Goal: Information Seeking & Learning: Learn about a topic

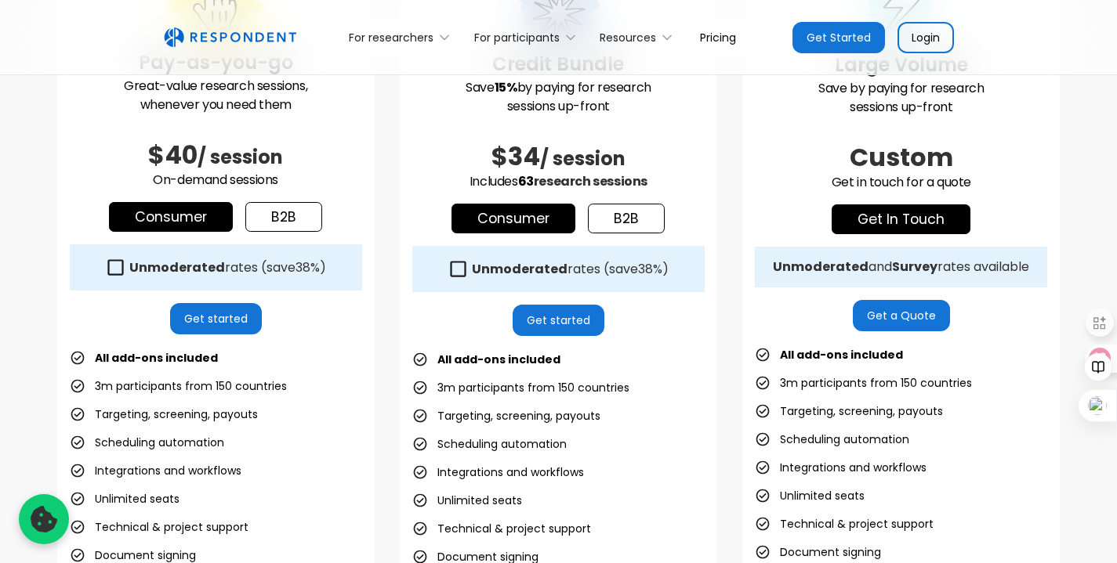
scroll to position [581, 0]
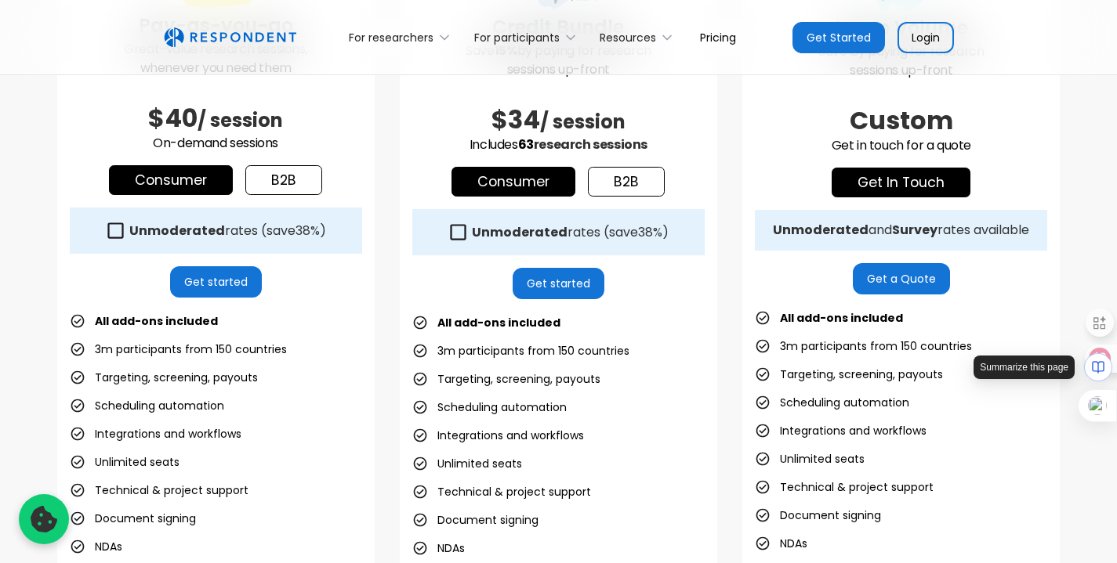
click at [1099, 353] on div at bounding box center [1098, 367] width 28 height 28
click at [1063, 380] on icon at bounding box center [1067, 375] width 11 height 11
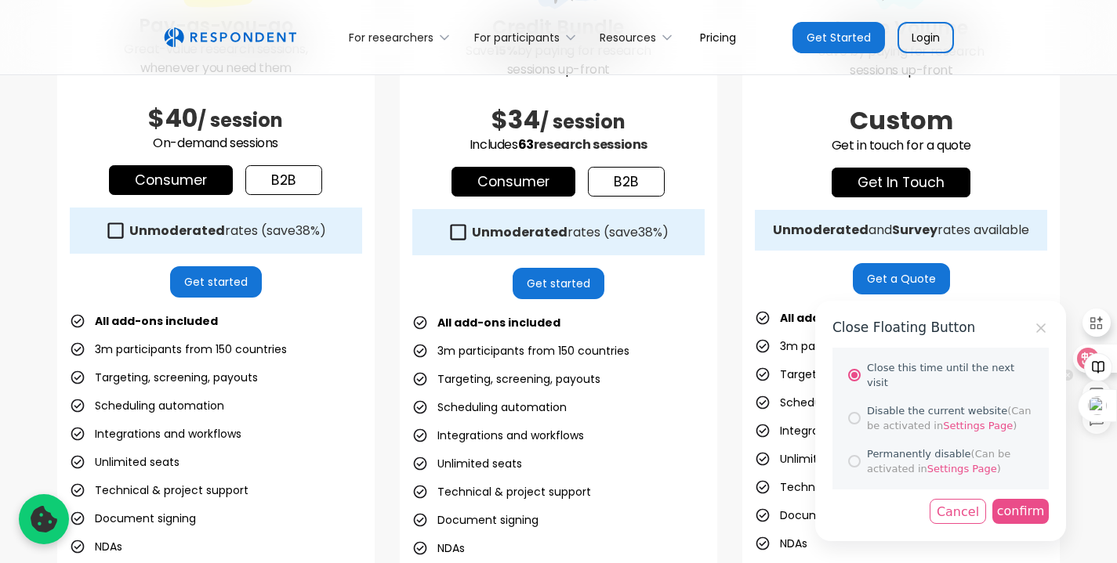
click at [956, 404] on div "Disable the current website (Can be activated in Settings Page )" at bounding box center [950, 419] width 166 height 31
click at [1020, 499] on div "confirm" at bounding box center [1020, 511] width 56 height 25
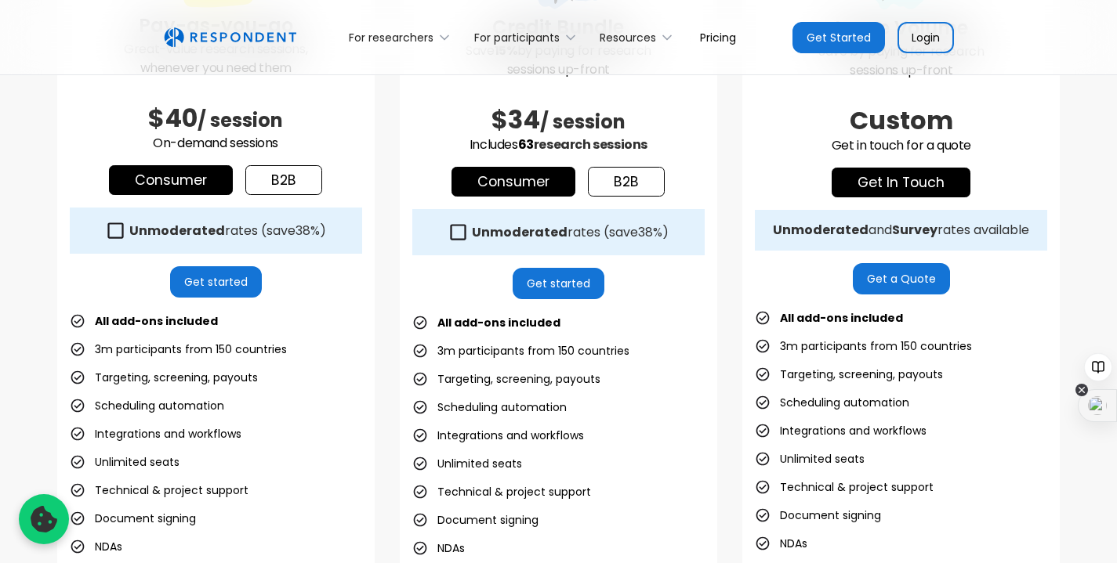
click at [1078, 390] on icon at bounding box center [1081, 390] width 13 height 13
click at [1019, 422] on div "Hide until next visit" at bounding box center [1015, 421] width 138 height 28
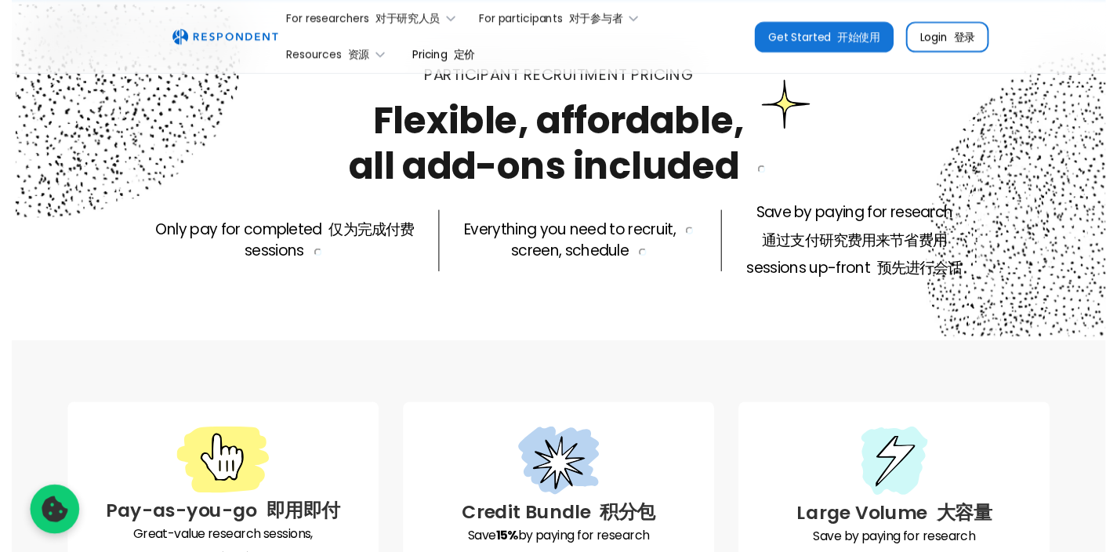
scroll to position [0, 0]
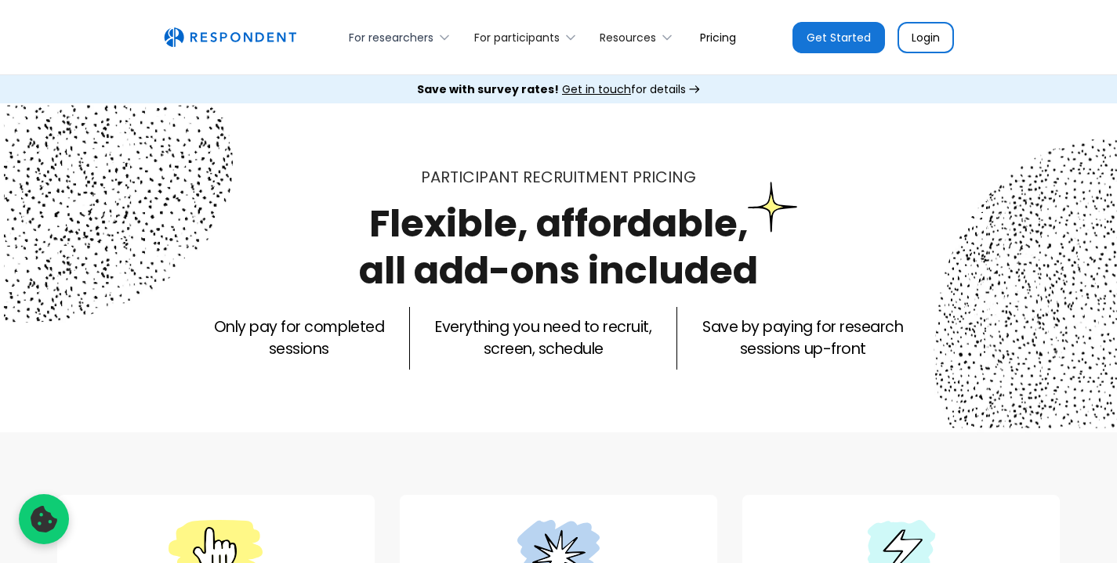
click at [381, 31] on div "For researchers" at bounding box center [391, 38] width 85 height 16
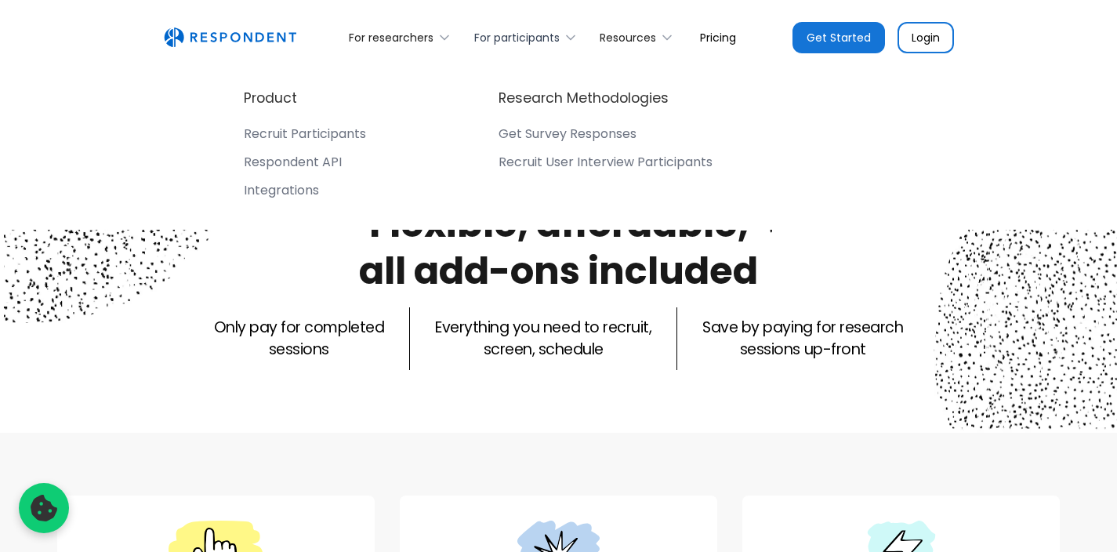
click at [531, 44] on div "For participants" at bounding box center [516, 38] width 85 height 16
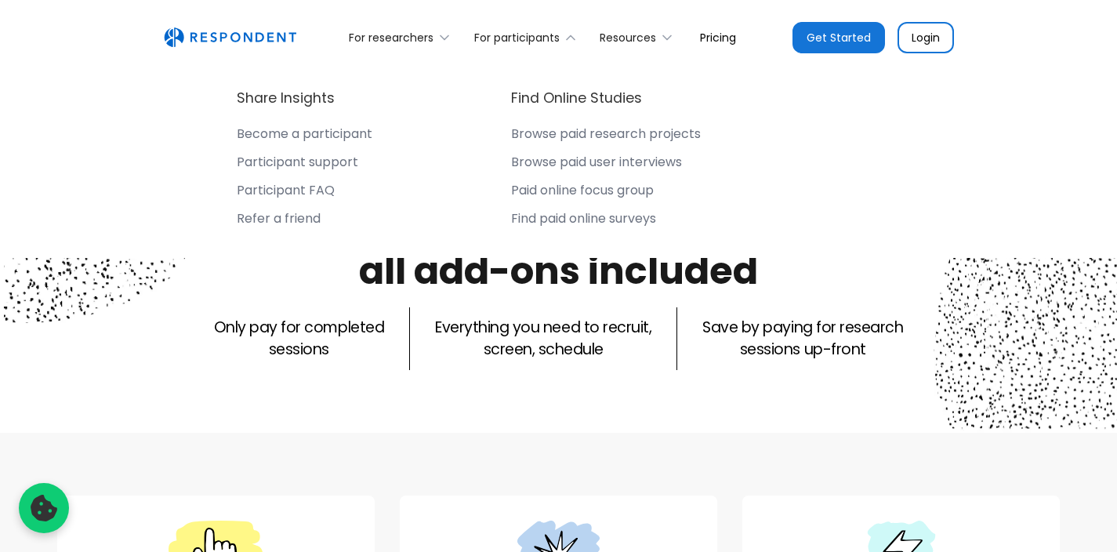
click at [324, 197] on div "Participant FAQ" at bounding box center [286, 191] width 98 height 16
